Goal: Task Accomplishment & Management: Manage account settings

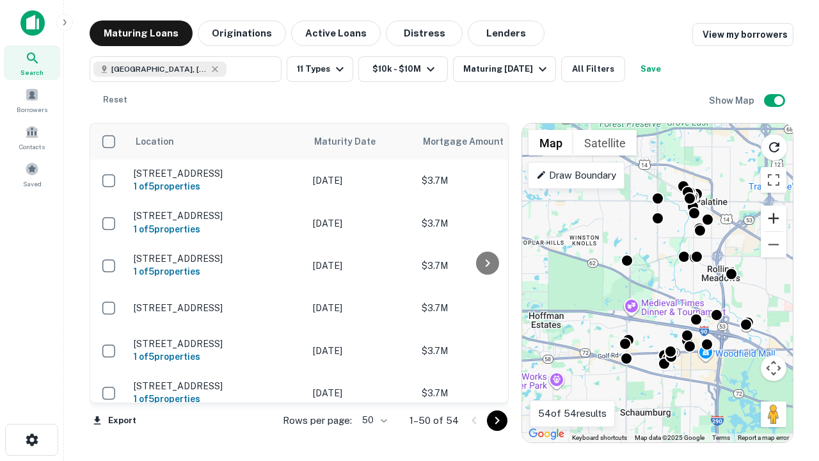
click at [774, 218] on button "Zoom in" at bounding box center [774, 218] width 26 height 26
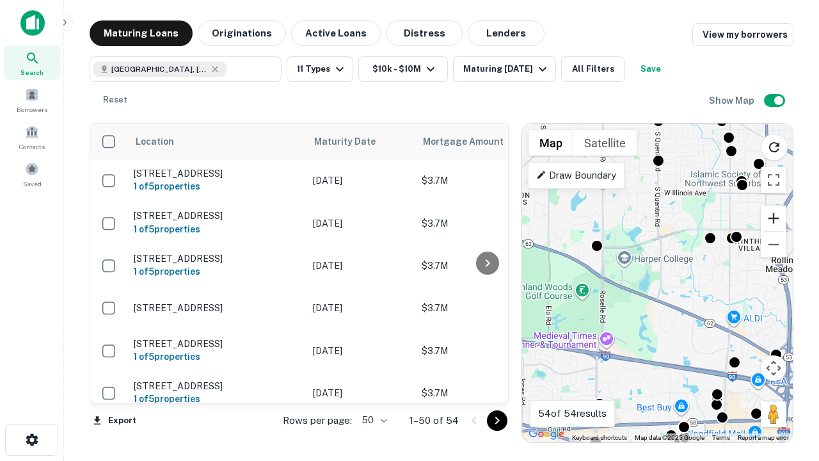
click at [774, 218] on button "Zoom in" at bounding box center [774, 218] width 26 height 26
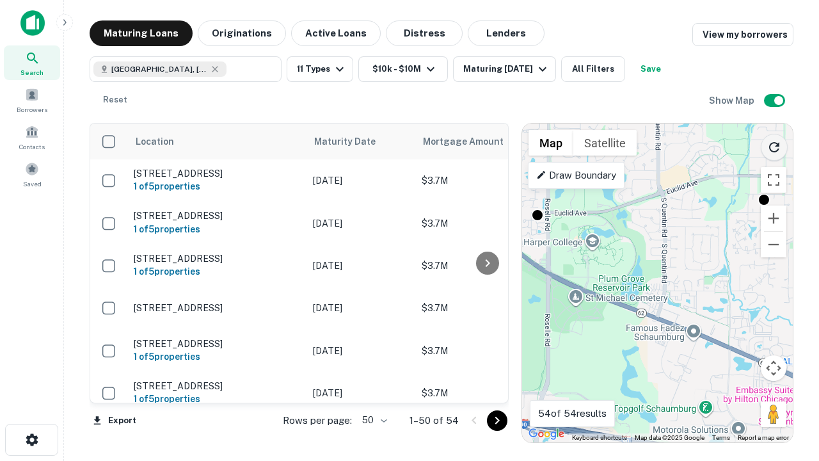
click at [774, 145] on icon "Reload search area" at bounding box center [774, 147] width 15 height 15
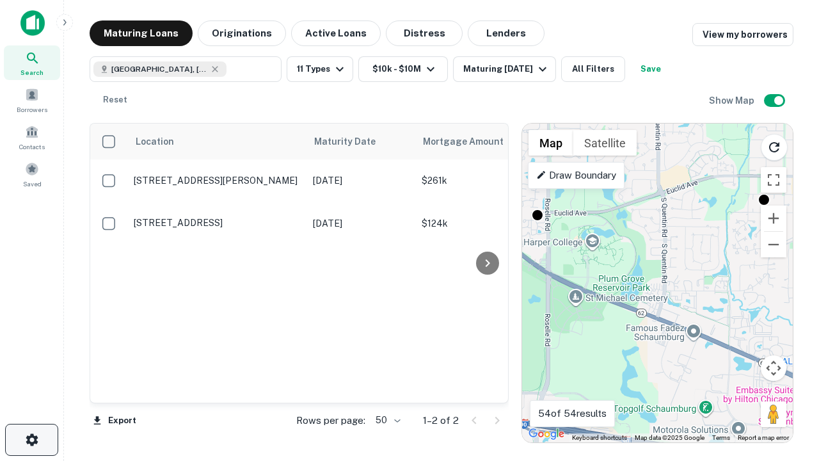
click at [31, 440] on icon "button" at bounding box center [31, 439] width 15 height 15
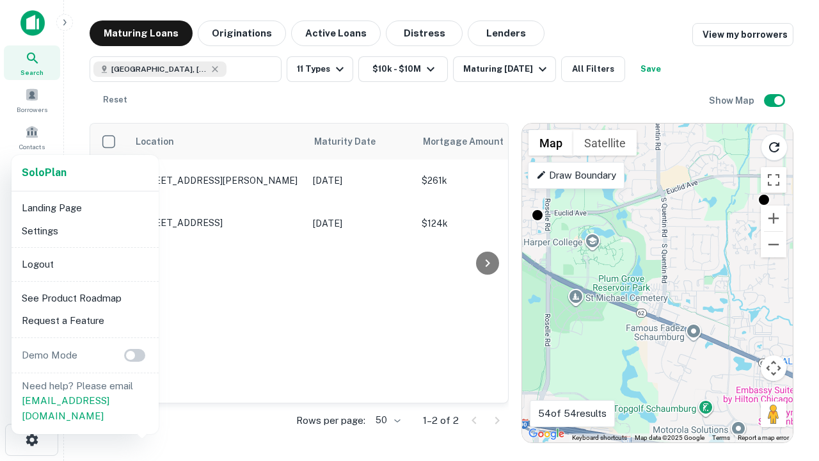
click at [84, 264] on li "Logout" at bounding box center [85, 264] width 137 height 23
